Goal: Task Accomplishment & Management: Use online tool/utility

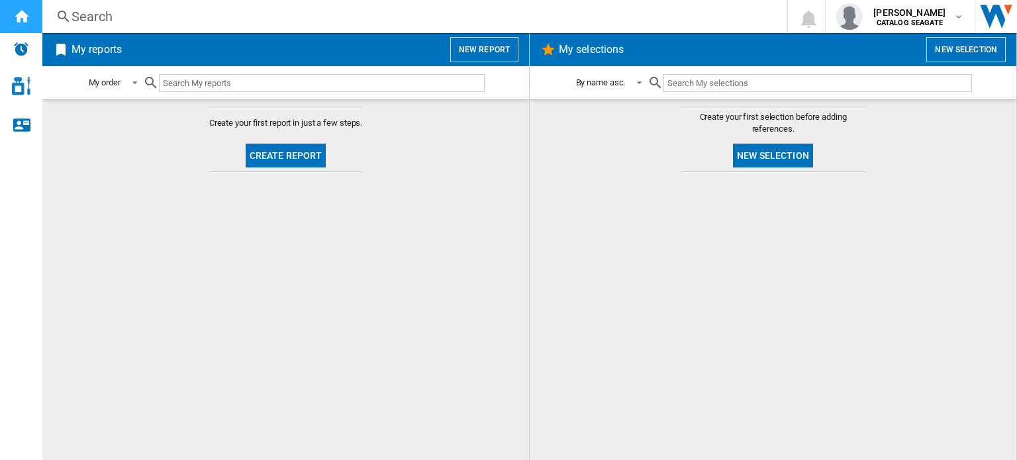
click at [24, 28] on div "Home" at bounding box center [21, 16] width 42 height 33
click at [510, 44] on button "New report" at bounding box center [484, 49] width 68 height 25
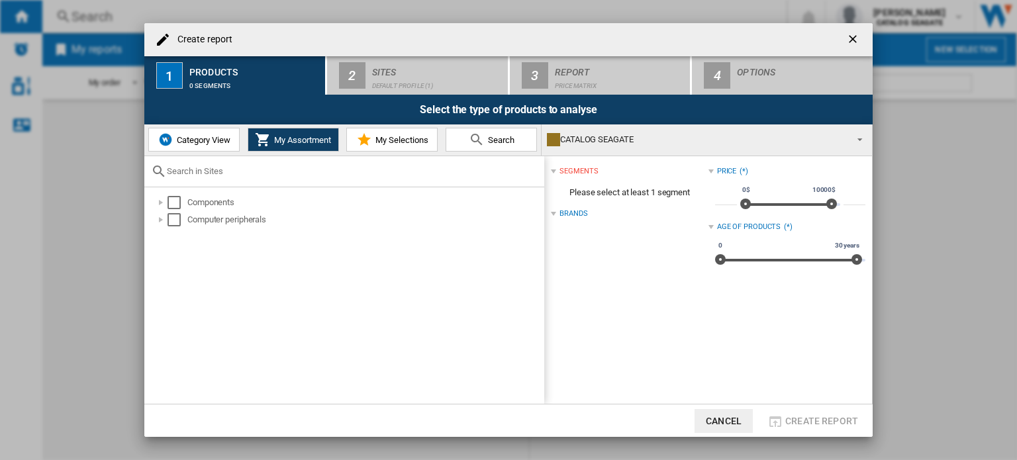
click at [217, 137] on span "Category View" at bounding box center [202, 140] width 57 height 10
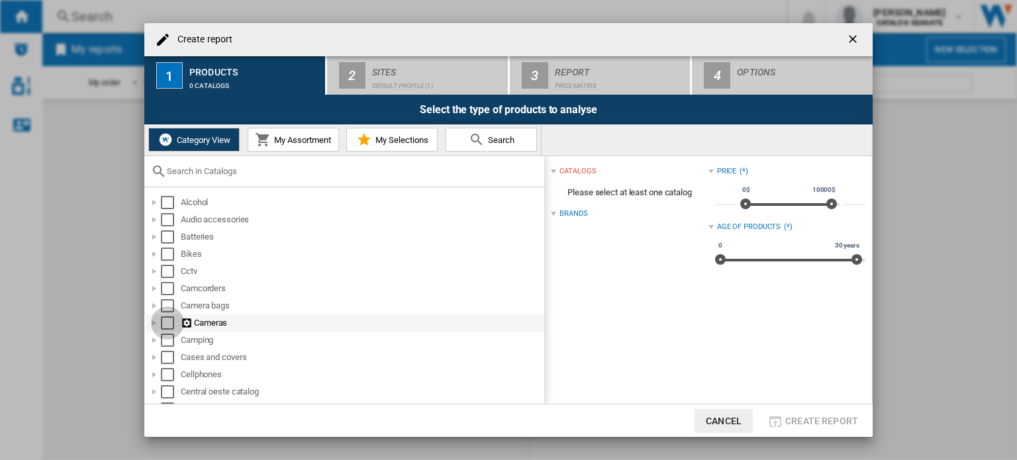
click at [164, 325] on div "Select" at bounding box center [167, 323] width 13 height 13
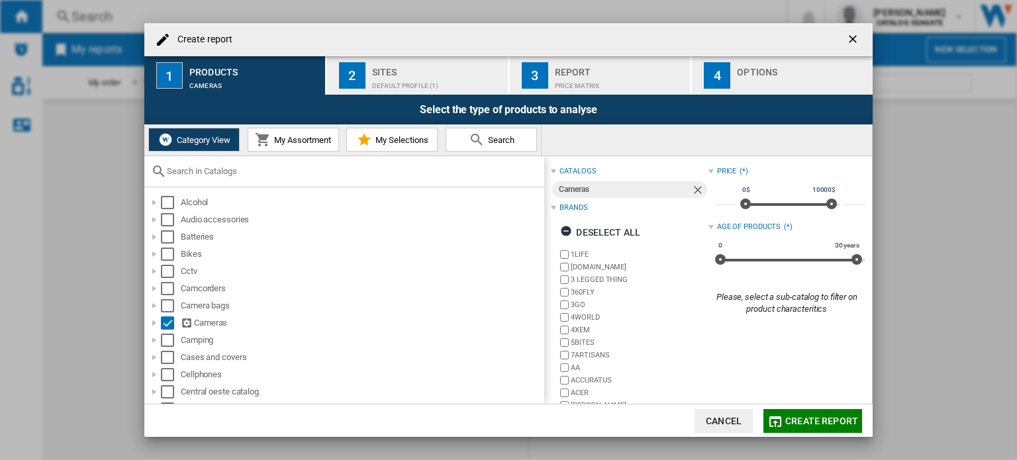
click at [382, 81] on div "Default profile (1)" at bounding box center [437, 83] width 130 height 14
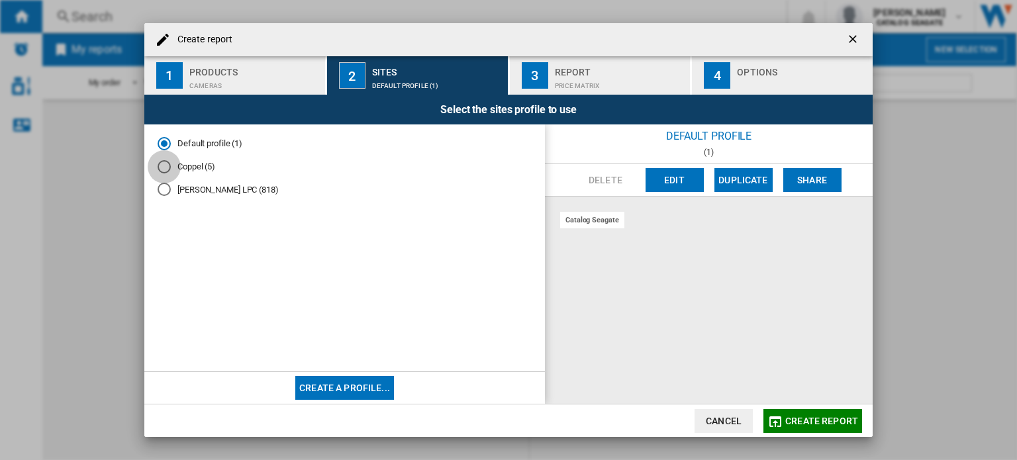
click at [164, 161] on div "Coppel (5)" at bounding box center [164, 166] width 13 height 13
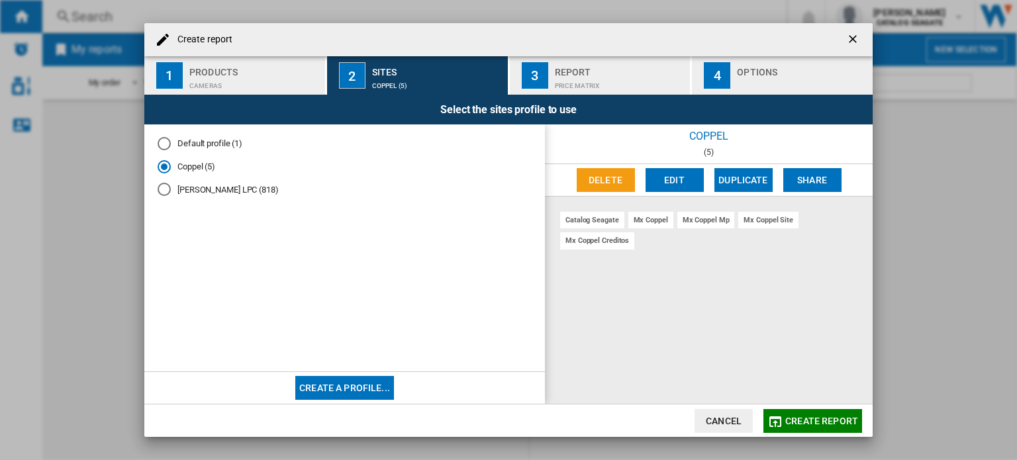
click at [803, 418] on span "Create report" at bounding box center [822, 421] width 73 height 11
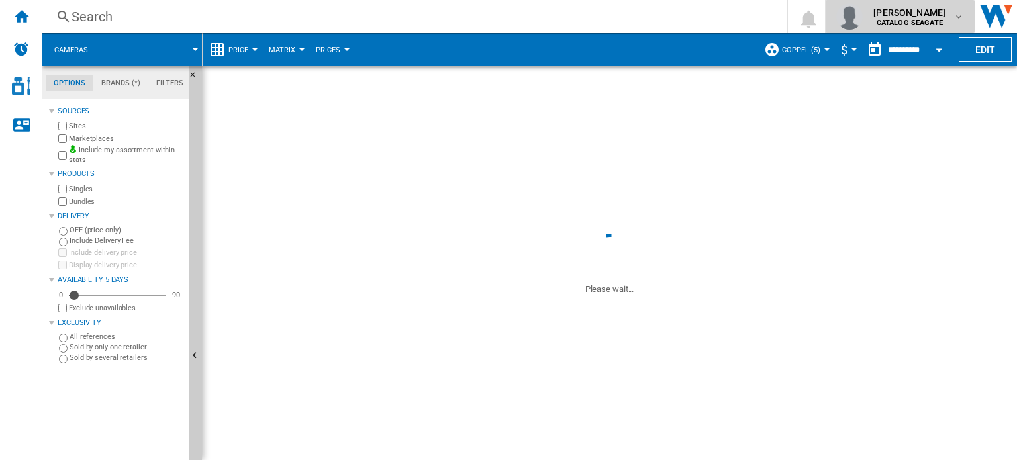
click at [959, 17] on md-icon "button" at bounding box center [959, 16] width 11 height 11
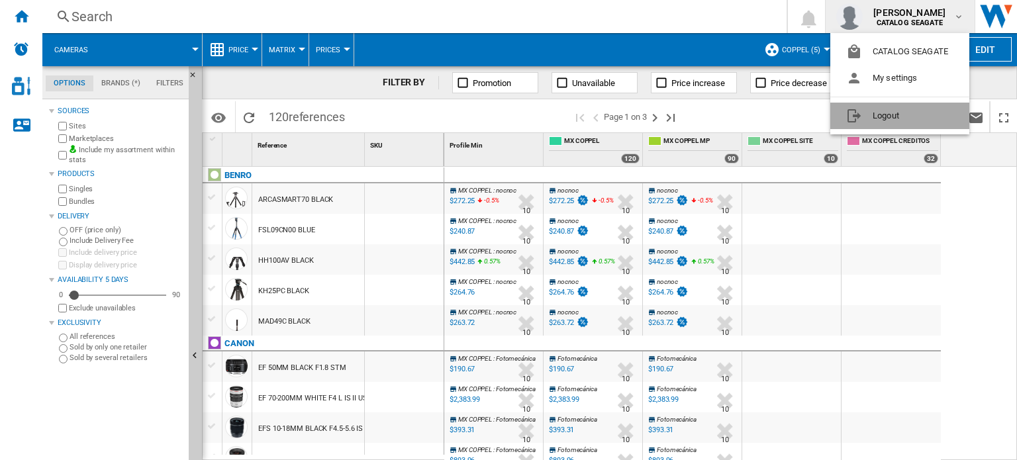
click at [890, 121] on button "Logout" at bounding box center [900, 116] width 139 height 26
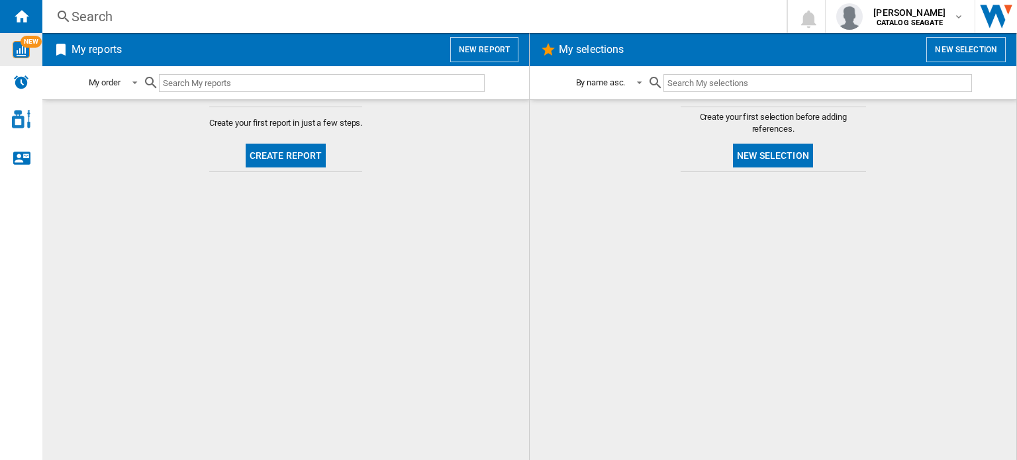
click at [15, 57] on img "WiseCard" at bounding box center [21, 49] width 17 height 17
click at [125, 80] on span at bounding box center [131, 82] width 16 height 12
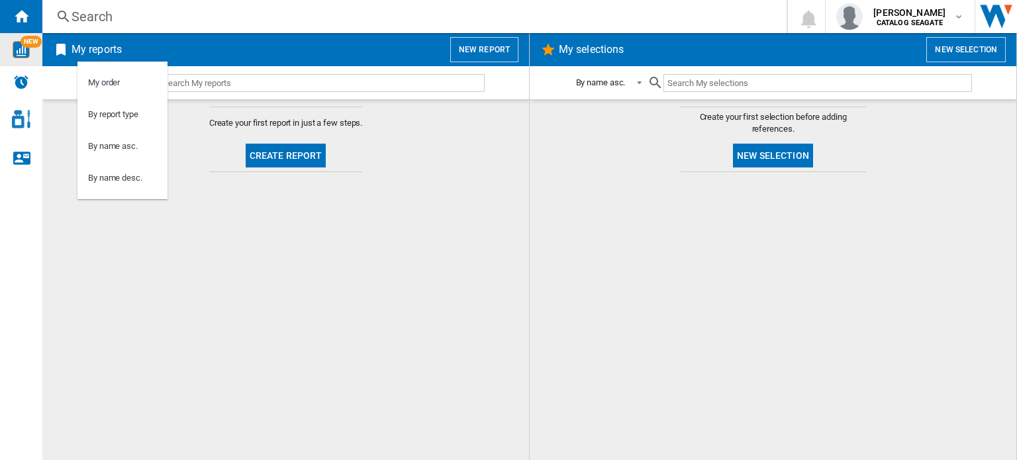
click at [643, 181] on md-backdrop at bounding box center [508, 230] width 1017 height 460
